Goal: Transaction & Acquisition: Subscribe to service/newsletter

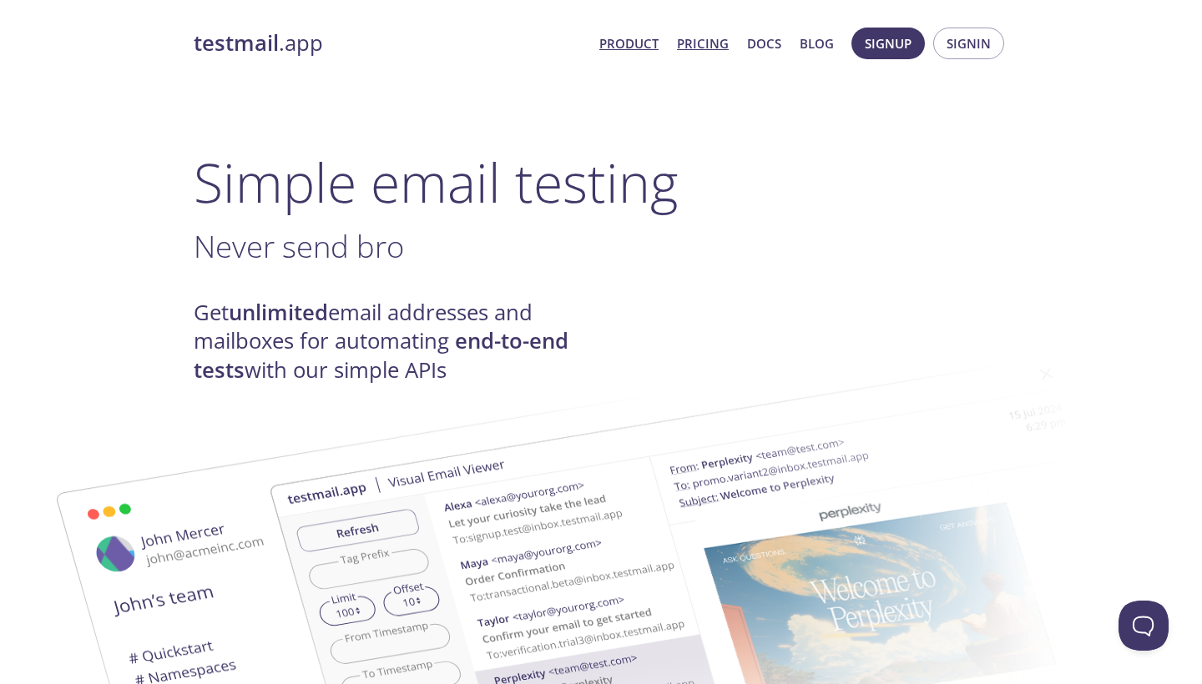
click at [707, 38] on link "Pricing" at bounding box center [703, 44] width 52 height 22
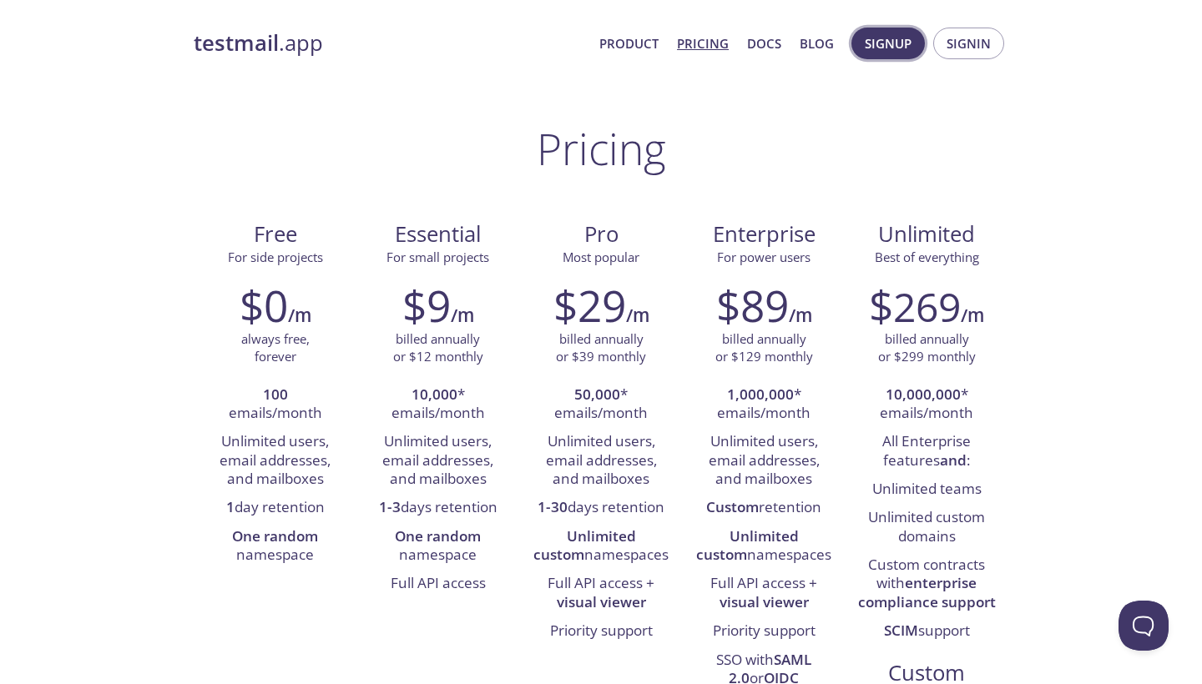
click at [898, 42] on span "Signup" at bounding box center [888, 44] width 47 height 22
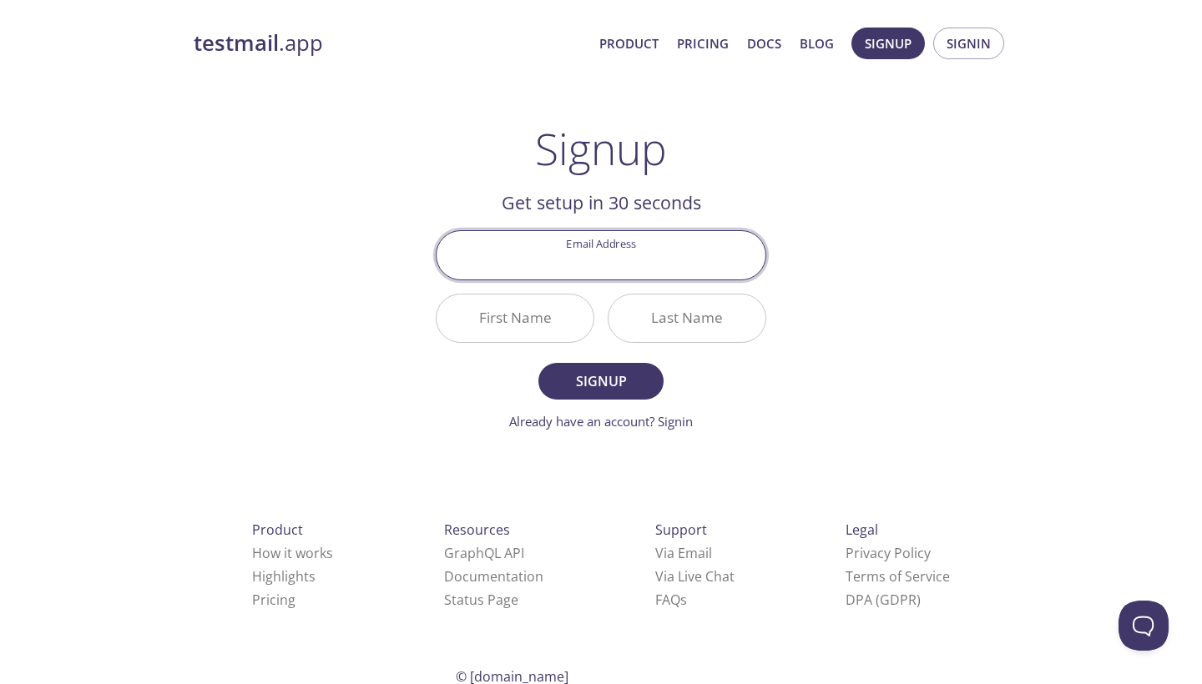
type input "[EMAIL_ADDRESS][DOMAIN_NAME]"
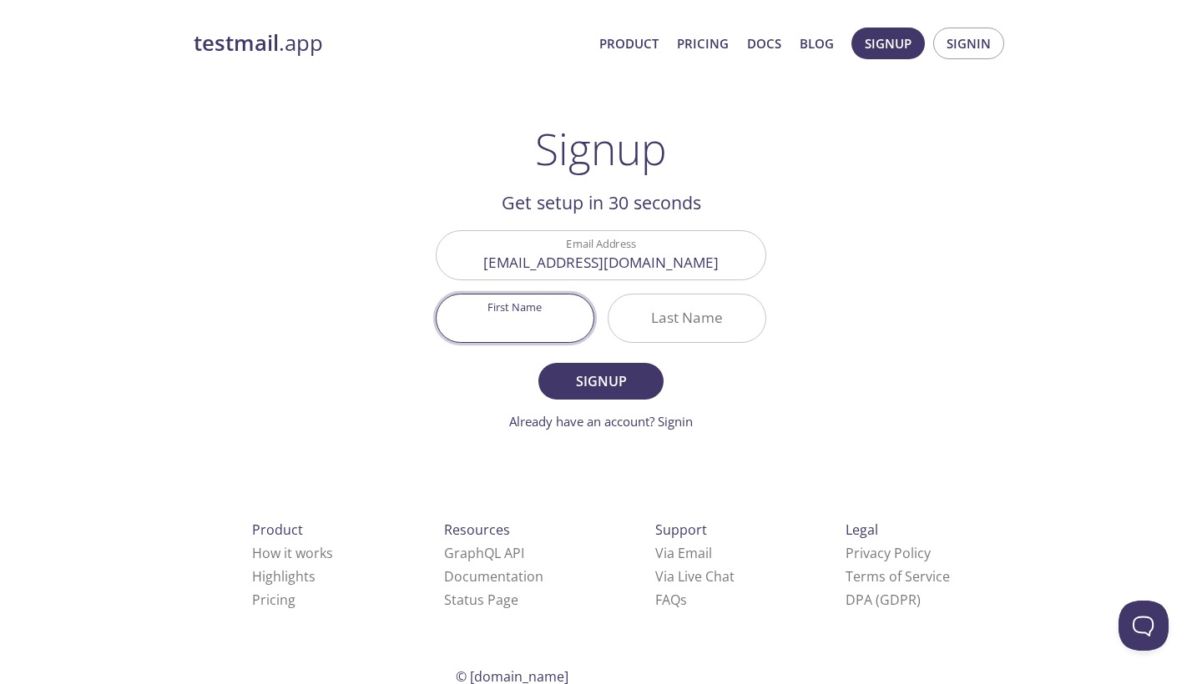
type input "Atticus"
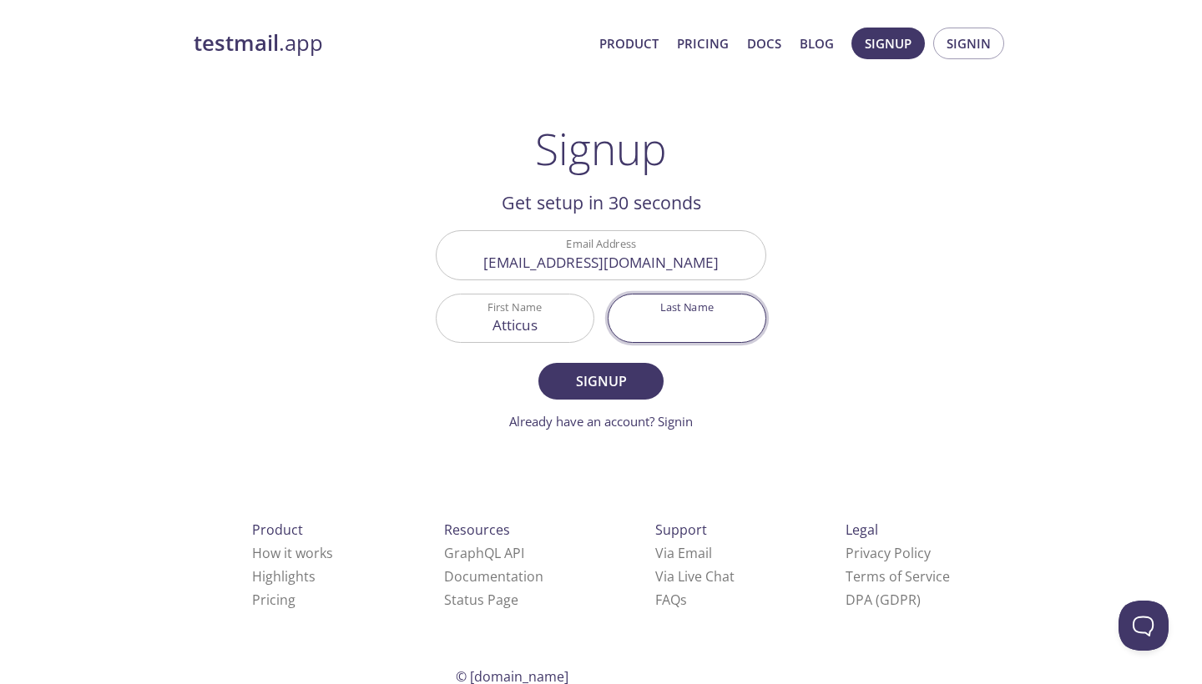
type input "[PERSON_NAME]"
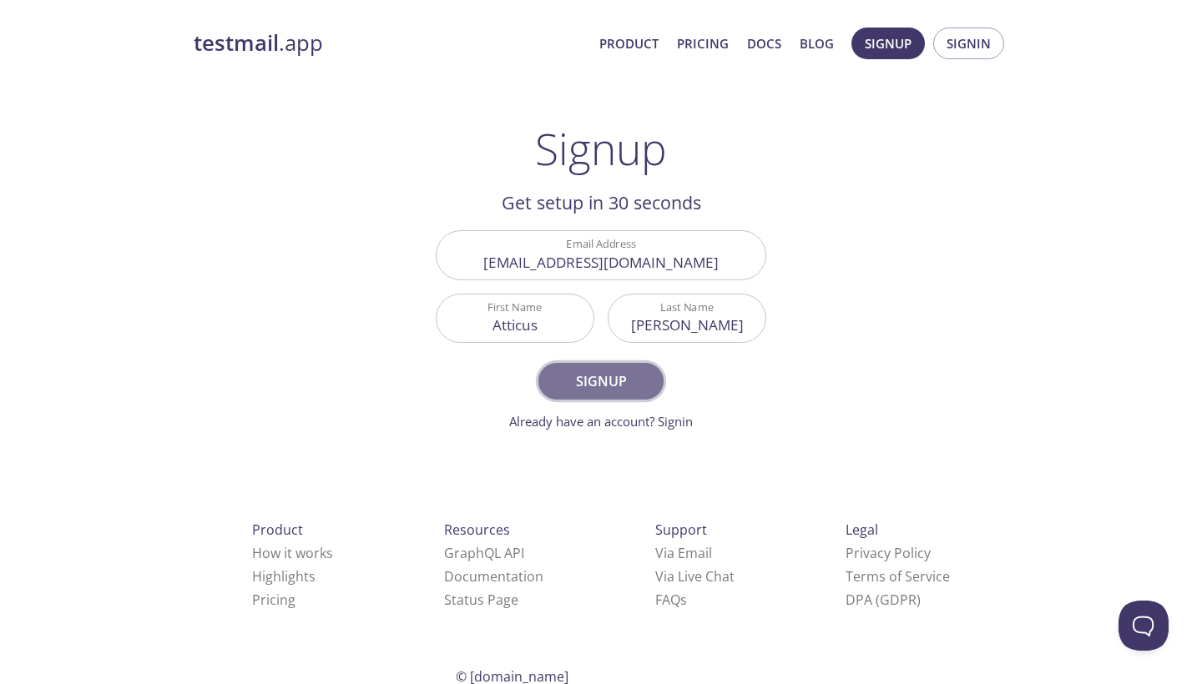
click at [602, 370] on span "Signup" at bounding box center [601, 381] width 88 height 23
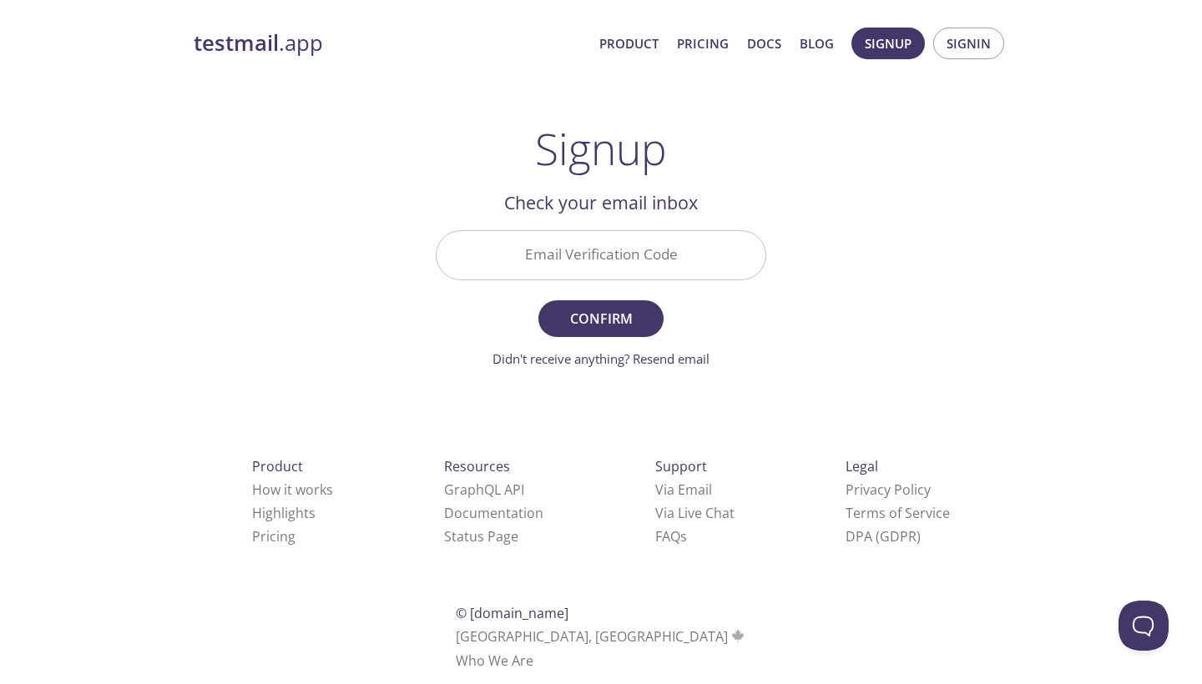
click at [634, 256] on input "Email Verification Code" at bounding box center [601, 255] width 329 height 48
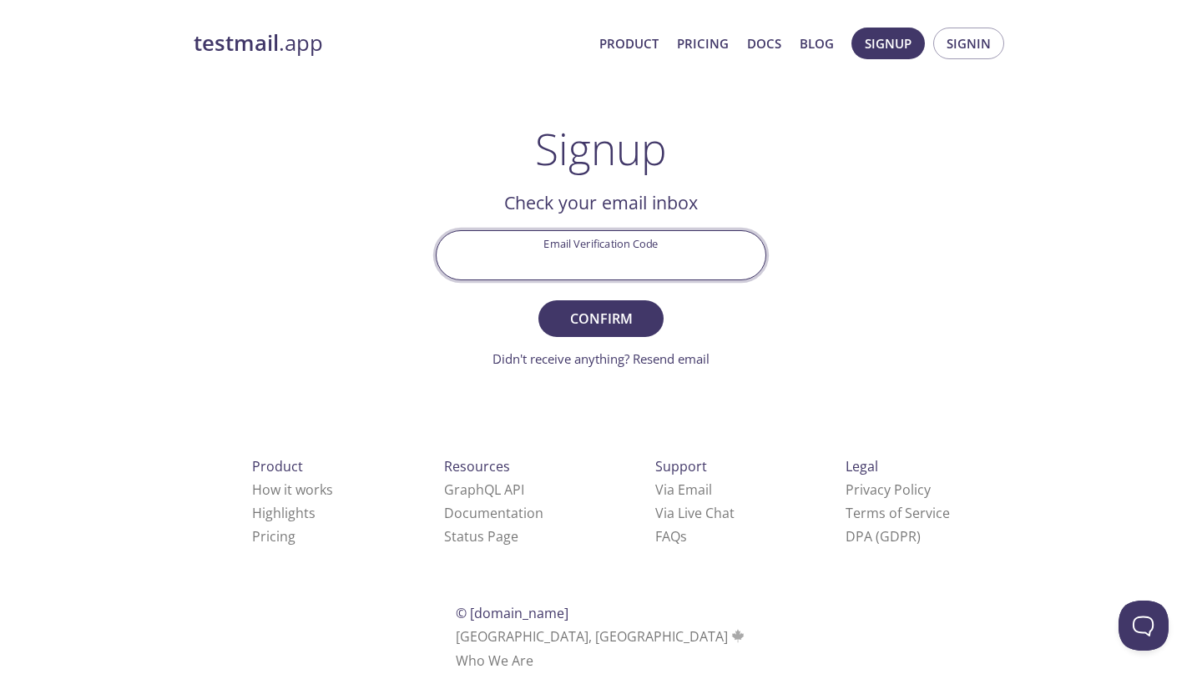
paste input "XANKANE"
type input "XANKANE"
click at [601, 318] on button "Confirm" at bounding box center [600, 318] width 125 height 37
